Goal: Information Seeking & Learning: Learn about a topic

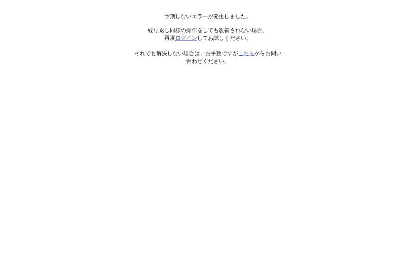
click at [187, 39] on link "ログイン" at bounding box center [186, 38] width 22 height 6
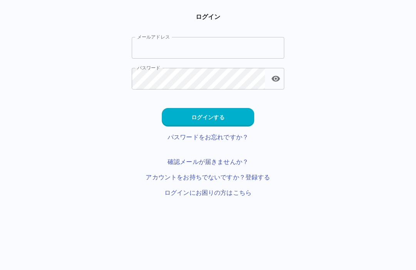
click at [211, 41] on input "メールアドレス" at bounding box center [208, 48] width 153 height 22
type input "*"
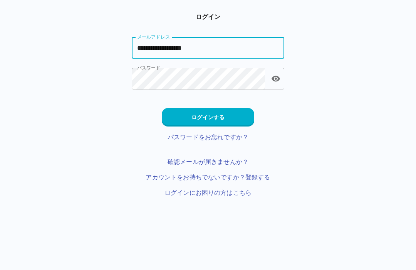
type input "**********"
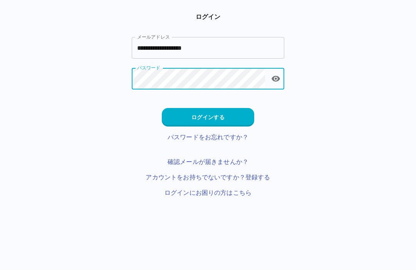
click at [224, 118] on button "ログインする" at bounding box center [208, 117] width 93 height 19
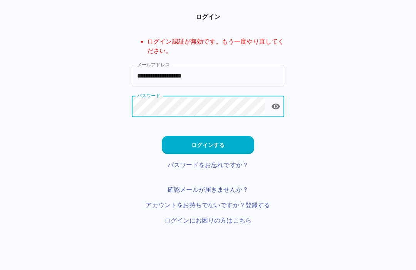
click at [283, 106] on button "toggle password visibility" at bounding box center [275, 106] width 15 height 15
click at [221, 141] on button "ログインする" at bounding box center [208, 145] width 93 height 19
click at [216, 145] on button "ログインする" at bounding box center [208, 145] width 93 height 19
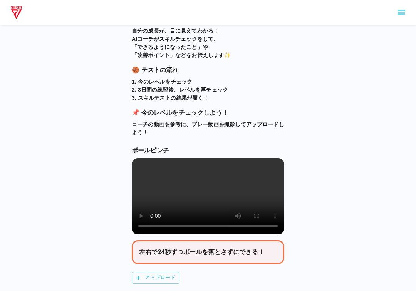
scroll to position [77, 0]
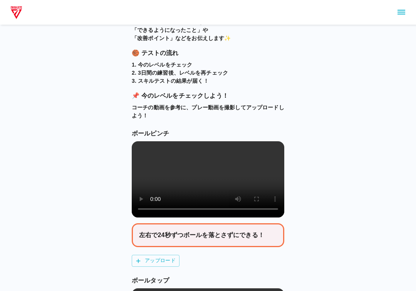
click at [213, 187] on video at bounding box center [208, 179] width 153 height 76
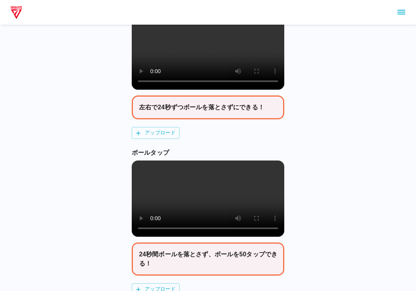
scroll to position [220, 0]
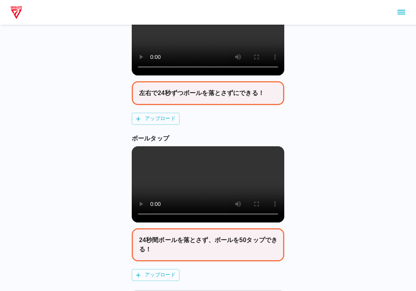
click at [205, 196] on video at bounding box center [208, 184] width 153 height 76
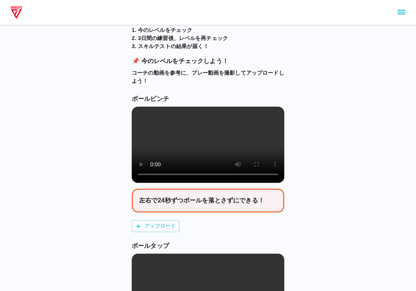
scroll to position [112, 0]
click at [280, 183] on video at bounding box center [208, 145] width 153 height 76
click at [206, 146] on video at bounding box center [208, 145] width 153 height 76
click at [207, 155] on video at bounding box center [208, 145] width 153 height 76
click at [212, 121] on video at bounding box center [208, 145] width 153 height 76
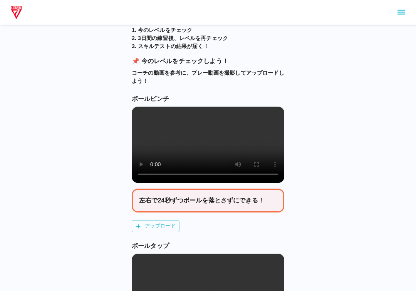
click at [205, 152] on video at bounding box center [208, 145] width 153 height 76
click at [206, 150] on video at bounding box center [208, 145] width 153 height 76
click at [235, 121] on video at bounding box center [208, 145] width 153 height 76
click at [149, 109] on video at bounding box center [208, 145] width 153 height 76
click at [387, 269] on div "スキルテストに チャレンジしよう！ 🎉 ようこそ、 [PERSON_NAME]ジェッツオンラインアカデミー へ！ 自分の成長が、目に見えてわかる！ AIコーチ…" at bounding box center [208, 150] width 416 height 524
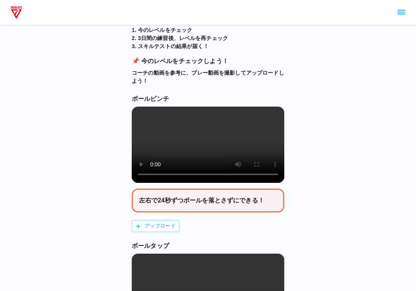
click at [178, 144] on video at bounding box center [208, 145] width 153 height 76
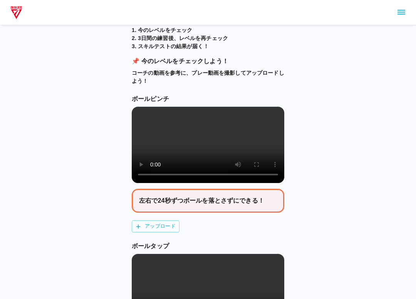
click at [138, 111] on video at bounding box center [208, 145] width 153 height 76
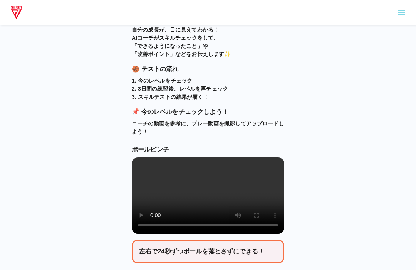
scroll to position [0, 0]
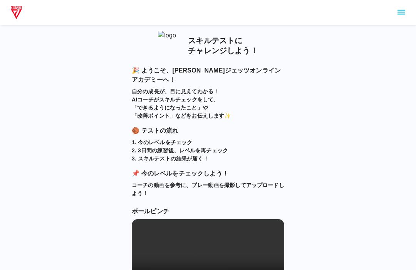
click at [403, 12] on icon "sidemenu" at bounding box center [402, 12] width 8 height 5
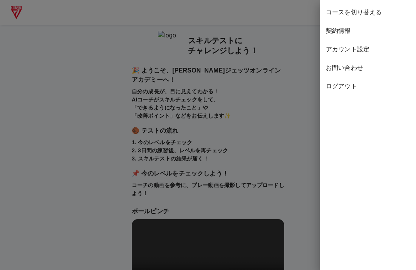
click at [97, 44] on div at bounding box center [208, 135] width 416 height 270
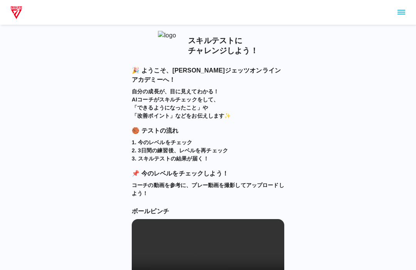
click at [17, 9] on img at bounding box center [16, 12] width 14 height 15
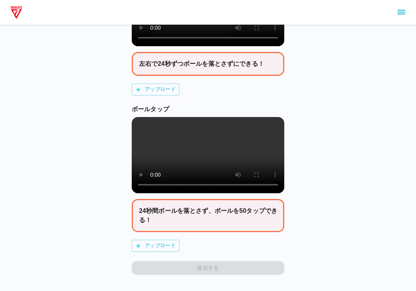
scroll to position [288, 0]
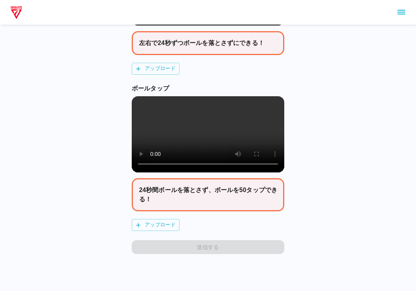
click at [397, 3] on div at bounding box center [208, 12] width 416 height 25
click at [402, 13] on icon "sidemenu" at bounding box center [401, 12] width 9 height 9
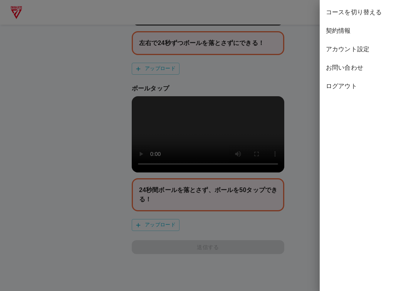
click at [335, 11] on span "コースを切り替える" at bounding box center [368, 12] width 84 height 9
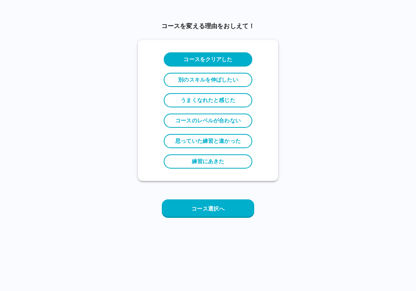
click at [183, 204] on button "コース選択へ" at bounding box center [208, 209] width 93 height 19
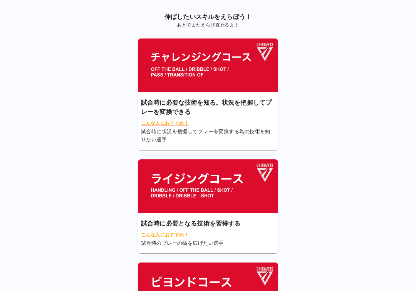
scroll to position [82, 0]
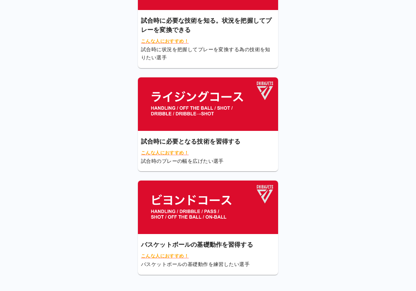
click at [157, 253] on span "こんな人におすすめ！" at bounding box center [208, 257] width 134 height 8
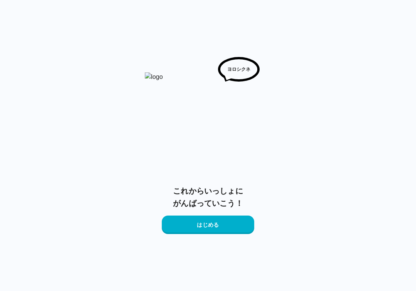
click at [175, 222] on button "はじめる" at bounding box center [208, 225] width 93 height 19
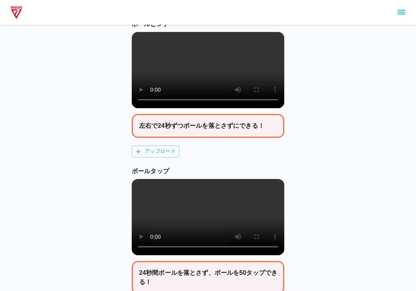
scroll to position [188, 0]
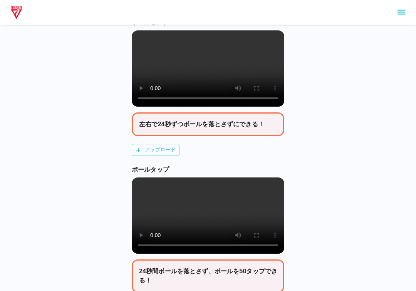
click at [209, 229] on video at bounding box center [208, 216] width 153 height 76
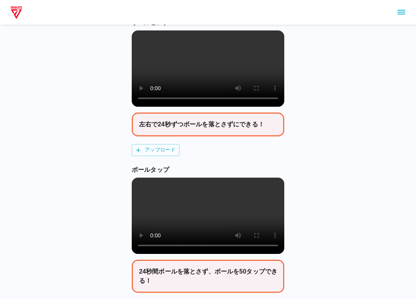
click at [138, 193] on video at bounding box center [208, 216] width 153 height 76
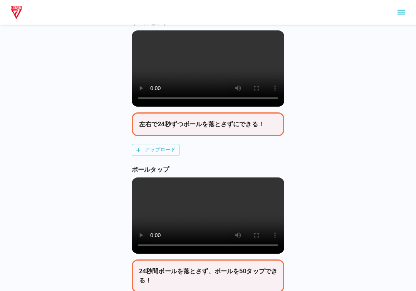
click at [397, 8] on icon "sidemenu" at bounding box center [401, 12] width 9 height 9
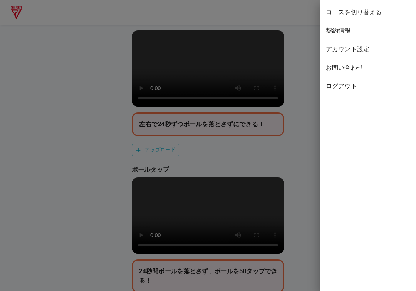
click at [346, 13] on span "コースを切り替える" at bounding box center [368, 12] width 84 height 9
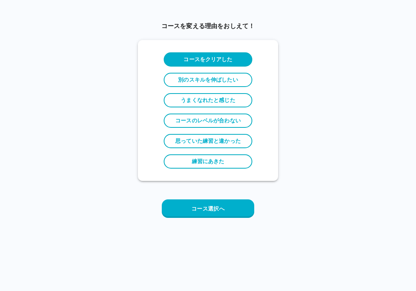
click at [201, 209] on button "コース選択へ" at bounding box center [208, 209] width 93 height 19
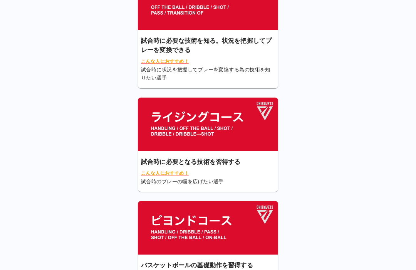
scroll to position [61, 0]
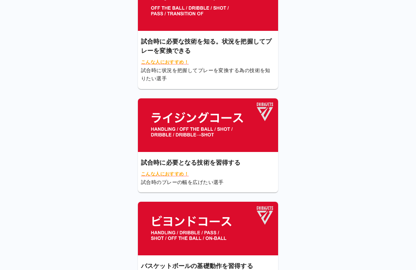
click at [149, 166] on div "試合時に必要となる技術を習得する こんな人におすすめ！ 試合時のプレーの幅を広げたい選手" at bounding box center [208, 172] width 134 height 28
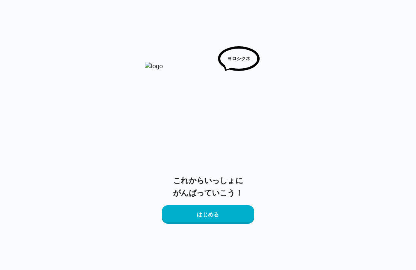
click at [180, 211] on button "はじめる" at bounding box center [208, 214] width 93 height 19
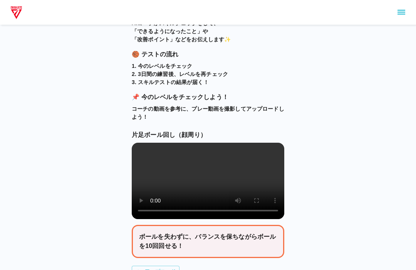
scroll to position [73, 0]
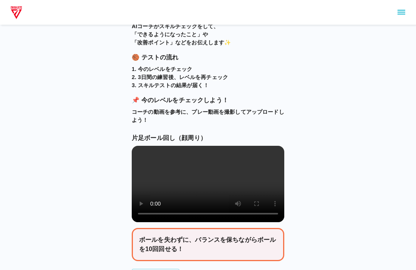
click at [204, 187] on video at bounding box center [208, 184] width 153 height 76
click at [135, 153] on video at bounding box center [208, 184] width 153 height 76
click at [136, 152] on video at bounding box center [208, 184] width 153 height 76
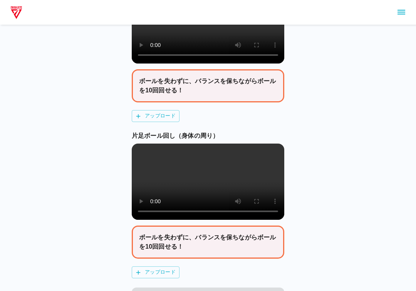
scroll to position [240, 0]
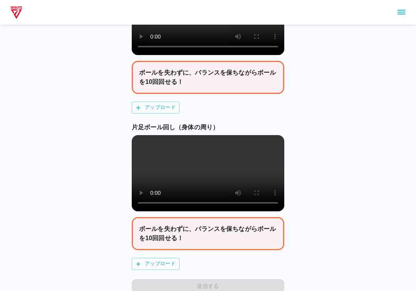
click at [202, 189] on video at bounding box center [208, 173] width 153 height 76
click at [150, 147] on video at bounding box center [208, 173] width 153 height 76
click at [158, 185] on video at bounding box center [208, 173] width 153 height 76
click at [200, 196] on video at bounding box center [208, 173] width 153 height 76
click at [209, 195] on video at bounding box center [208, 173] width 153 height 76
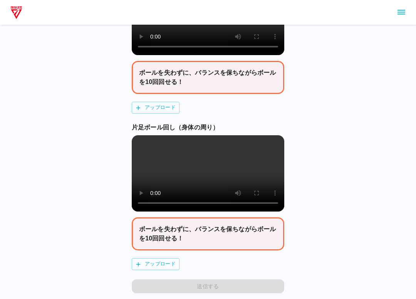
click at [138, 153] on video at bounding box center [208, 173] width 153 height 76
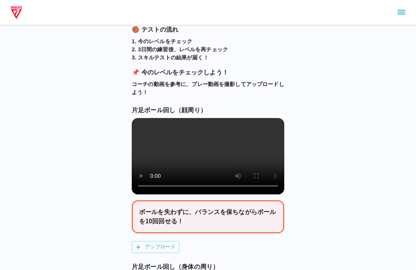
scroll to position [0, 0]
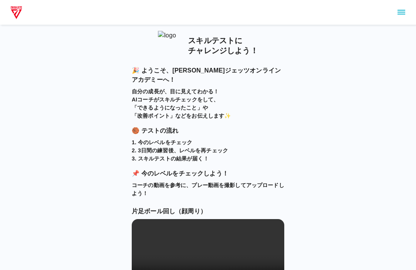
click at [403, 14] on icon "sidemenu" at bounding box center [402, 12] width 8 height 5
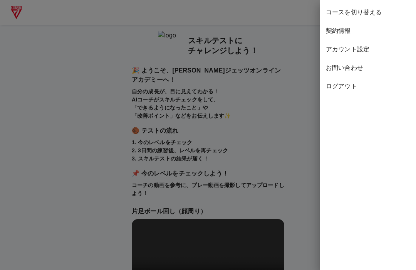
click at [335, 9] on span "コースを切り替える" at bounding box center [368, 12] width 84 height 9
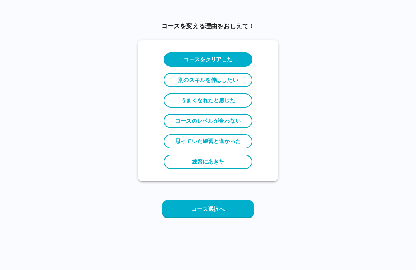
click at [193, 208] on button "コース選択へ" at bounding box center [208, 209] width 93 height 19
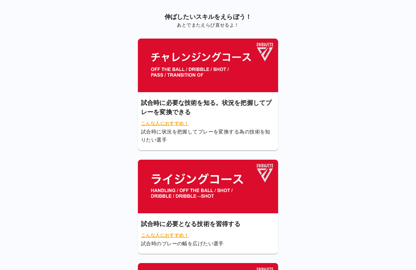
click at [156, 119] on div "試合時に必要な技術を知る。状況を把握してプレーを変換できる こんな人におすすめ！ 試合時に状況を把握してプレーを変換する為の技術を知りたい選手" at bounding box center [208, 121] width 134 height 46
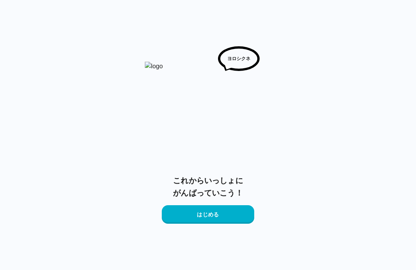
click at [174, 210] on button "はじめる" at bounding box center [208, 214] width 93 height 19
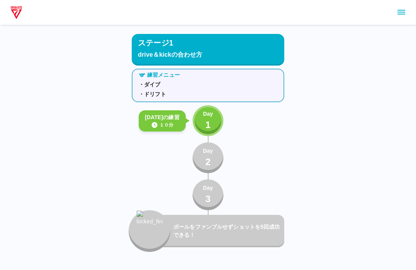
click at [208, 121] on p "1" at bounding box center [207, 125] width 5 height 14
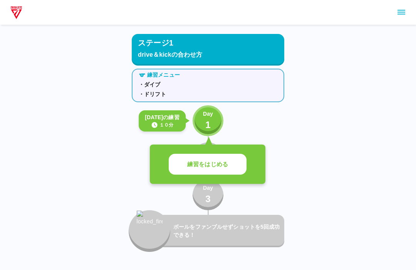
click at [185, 161] on button "練習をはじめる" at bounding box center [208, 164] width 78 height 21
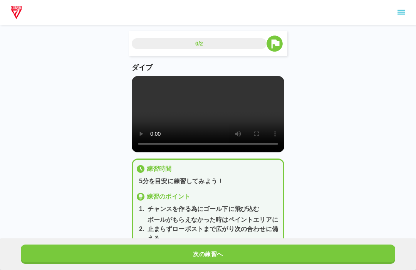
click at [201, 119] on video at bounding box center [208, 114] width 153 height 76
click at [136, 82] on video at bounding box center [208, 114] width 153 height 76
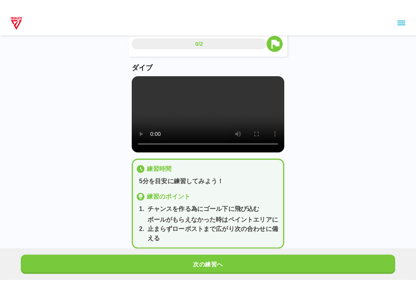
scroll to position [16, 0]
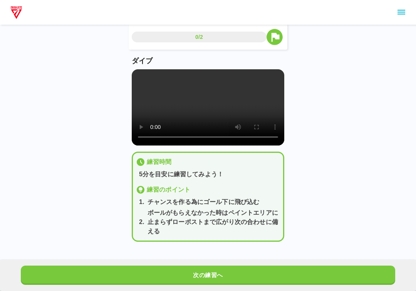
click at [40, 269] on button "次の練習へ" at bounding box center [208, 275] width 375 height 19
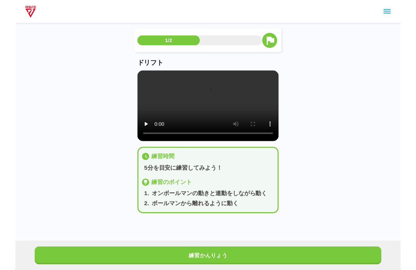
scroll to position [0, 0]
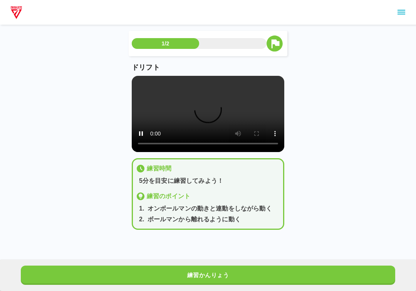
click at [203, 114] on video at bounding box center [208, 114] width 153 height 76
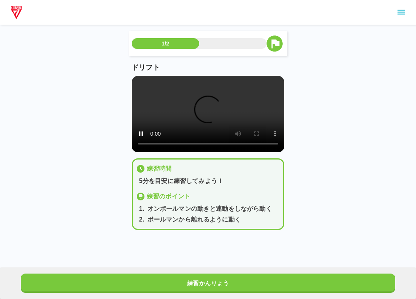
click at [132, 82] on video at bounding box center [208, 114] width 153 height 76
